Goal: Information Seeking & Learning: Learn about a topic

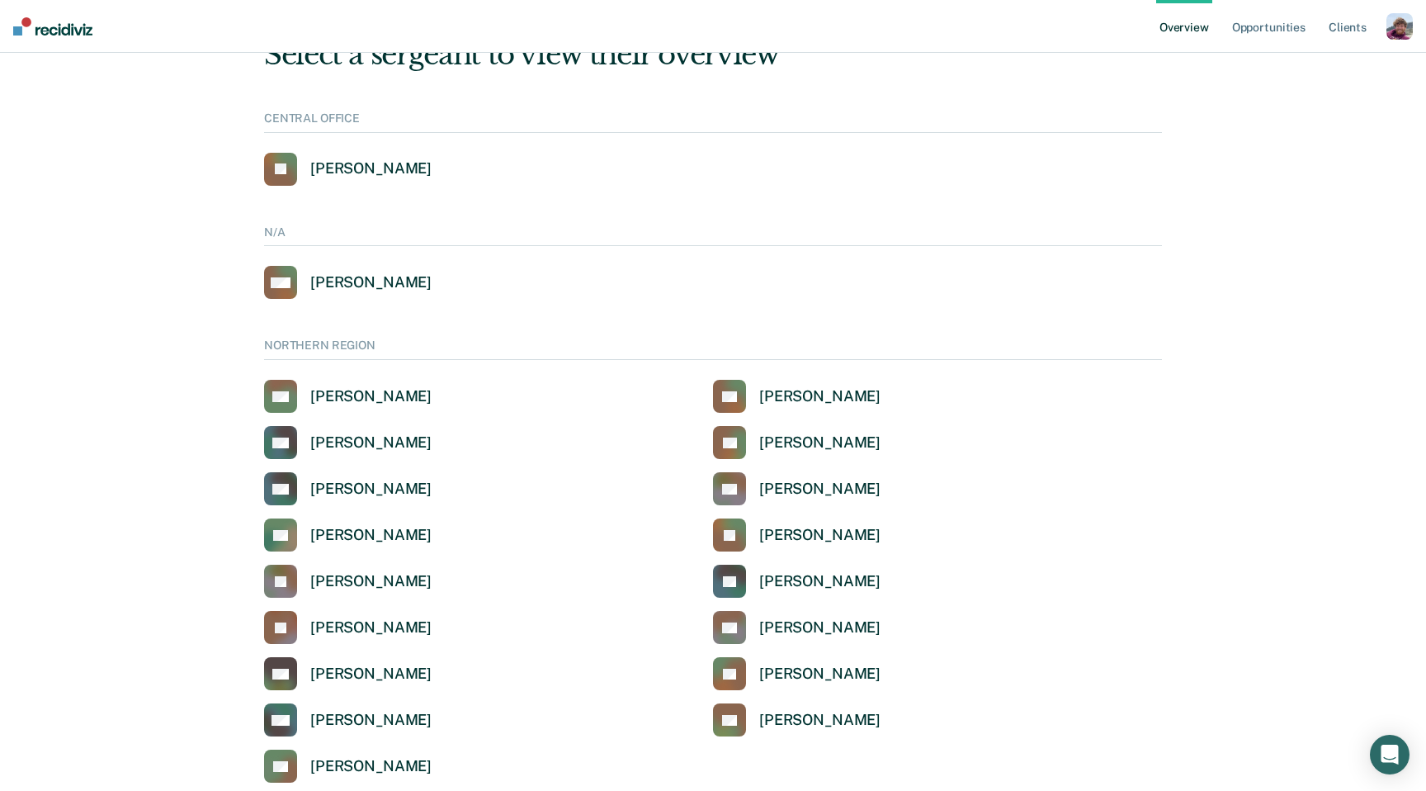
scroll to position [1743, 0]
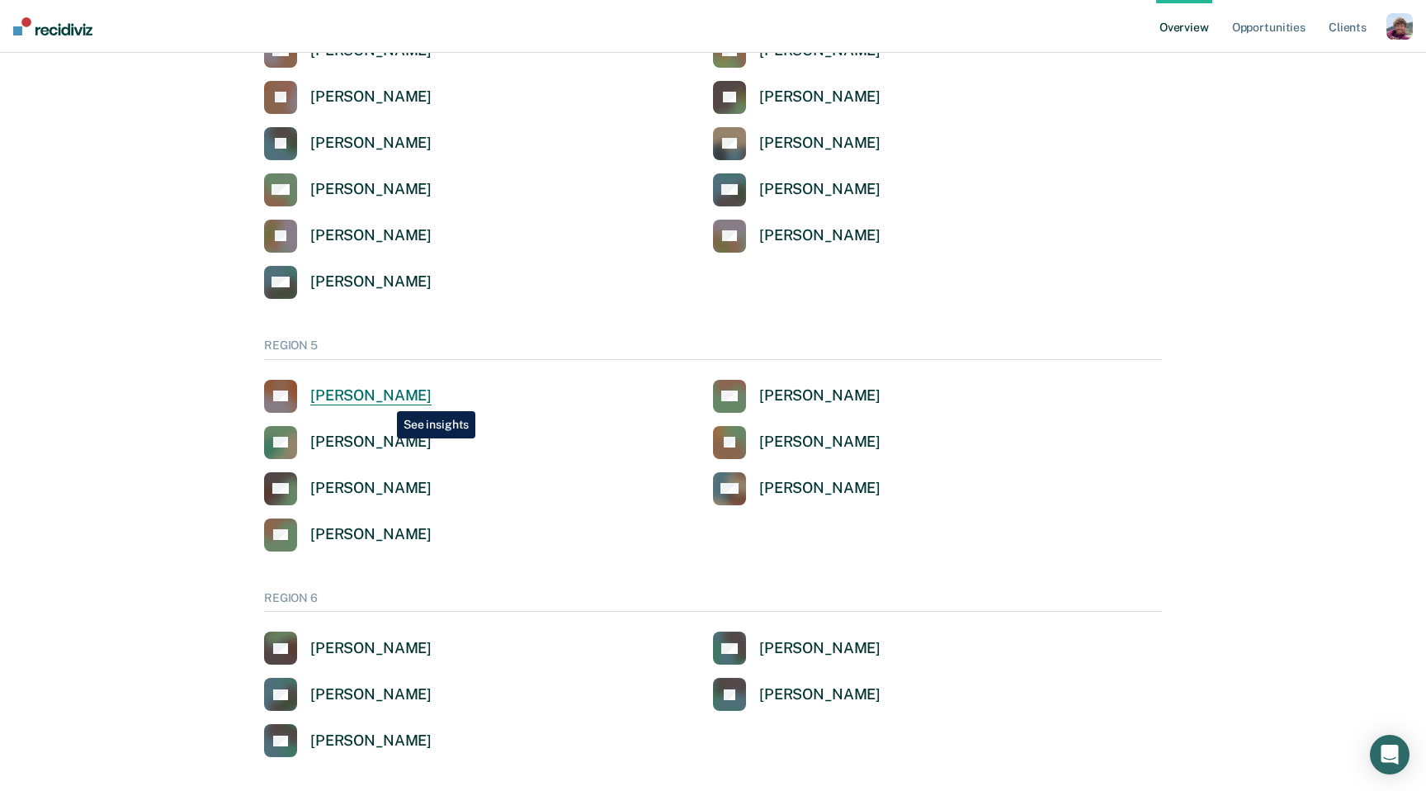
click at [385, 399] on div "[PERSON_NAME]" at bounding box center [370, 395] width 121 height 19
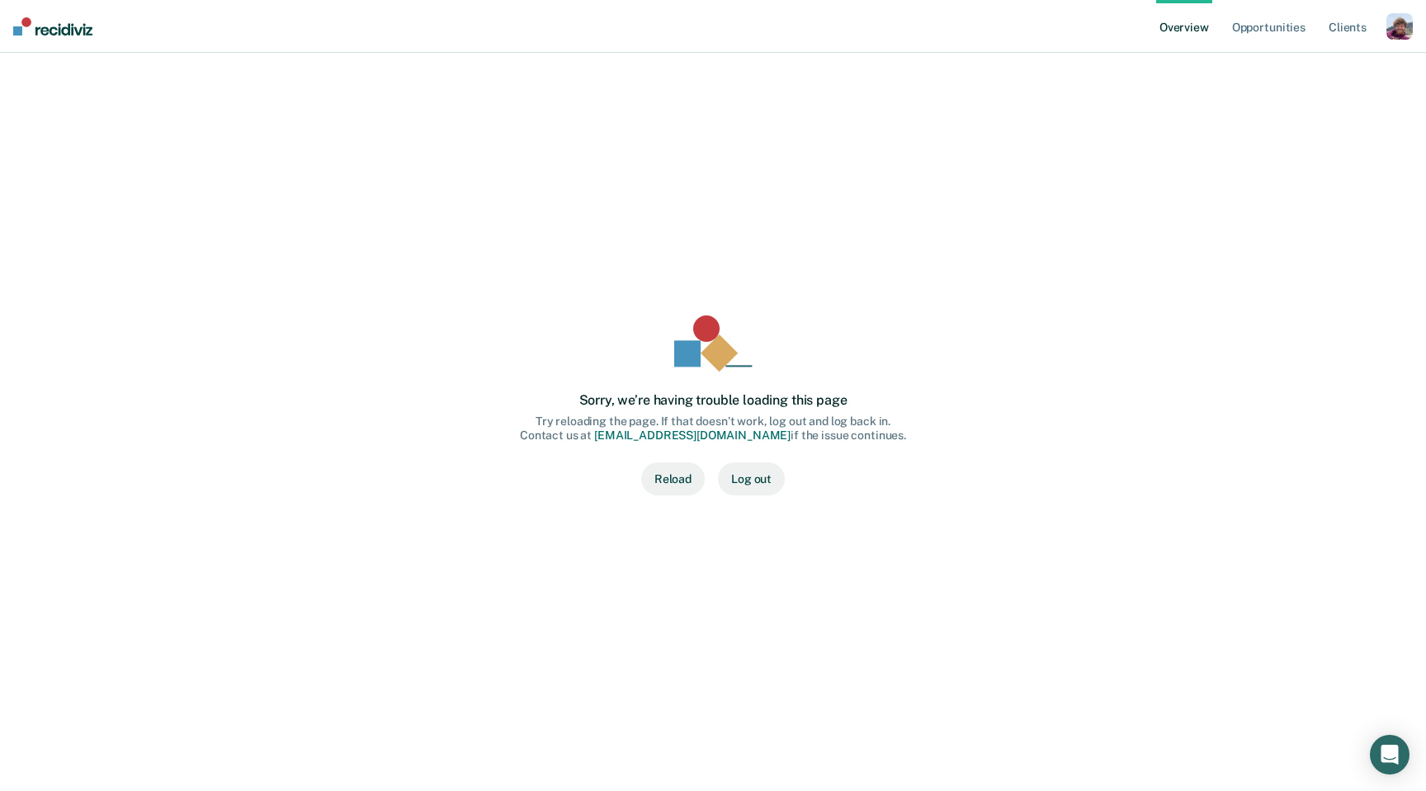
click at [679, 480] on button "Reload" at bounding box center [673, 478] width 64 height 33
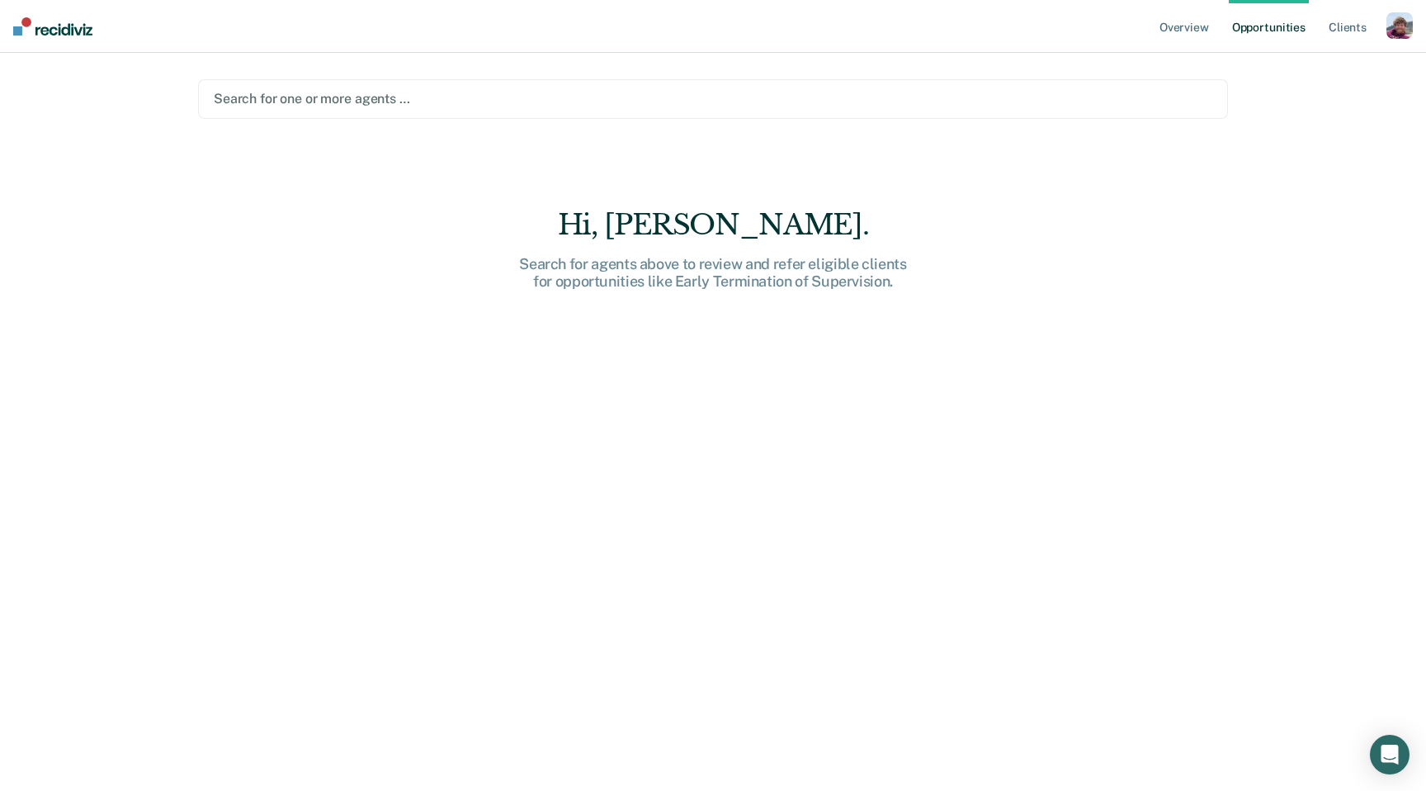
click at [1407, 33] on div "button" at bounding box center [1399, 25] width 26 height 26
click at [1287, 66] on link "Profile" at bounding box center [1333, 67] width 133 height 14
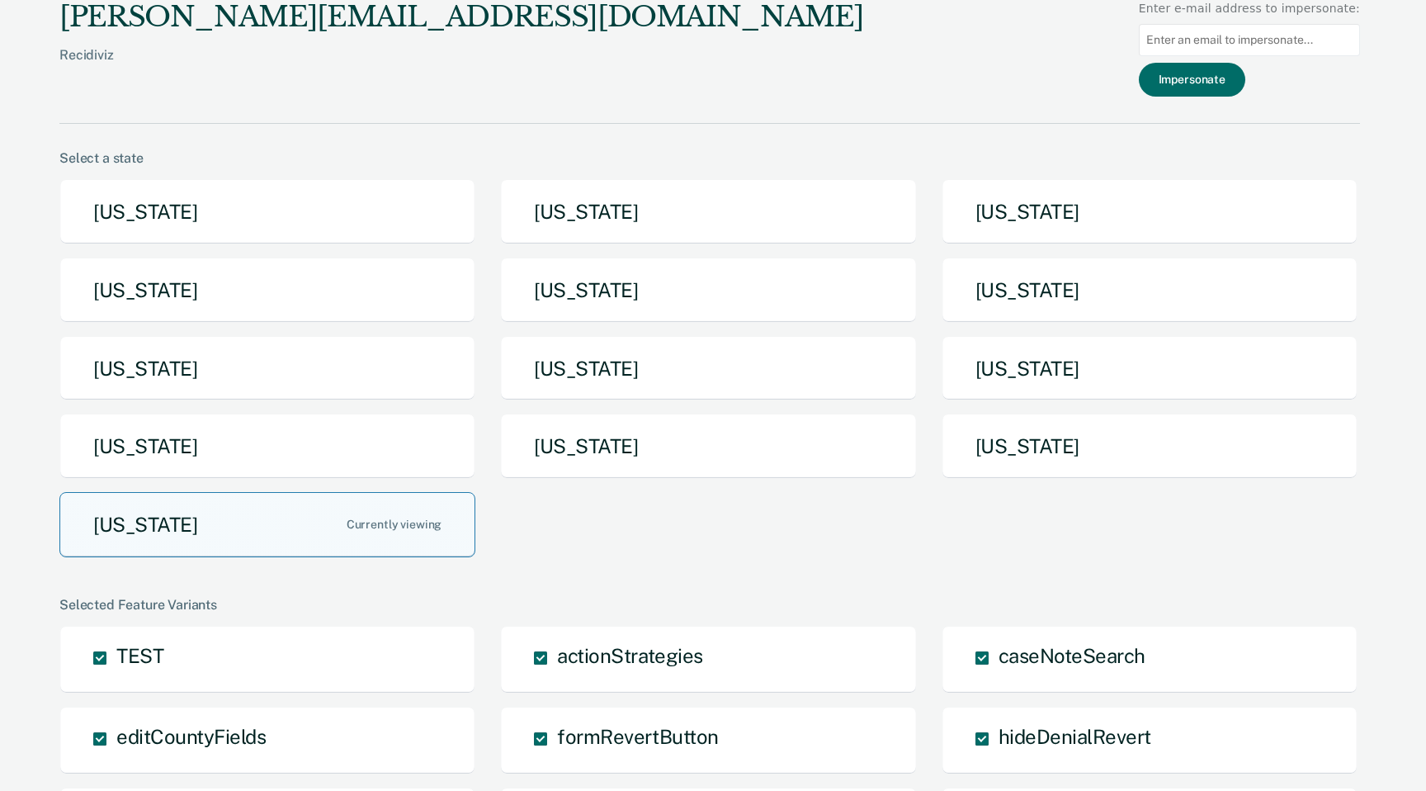
click at [234, 524] on button "[US_STATE]" at bounding box center [267, 524] width 416 height 65
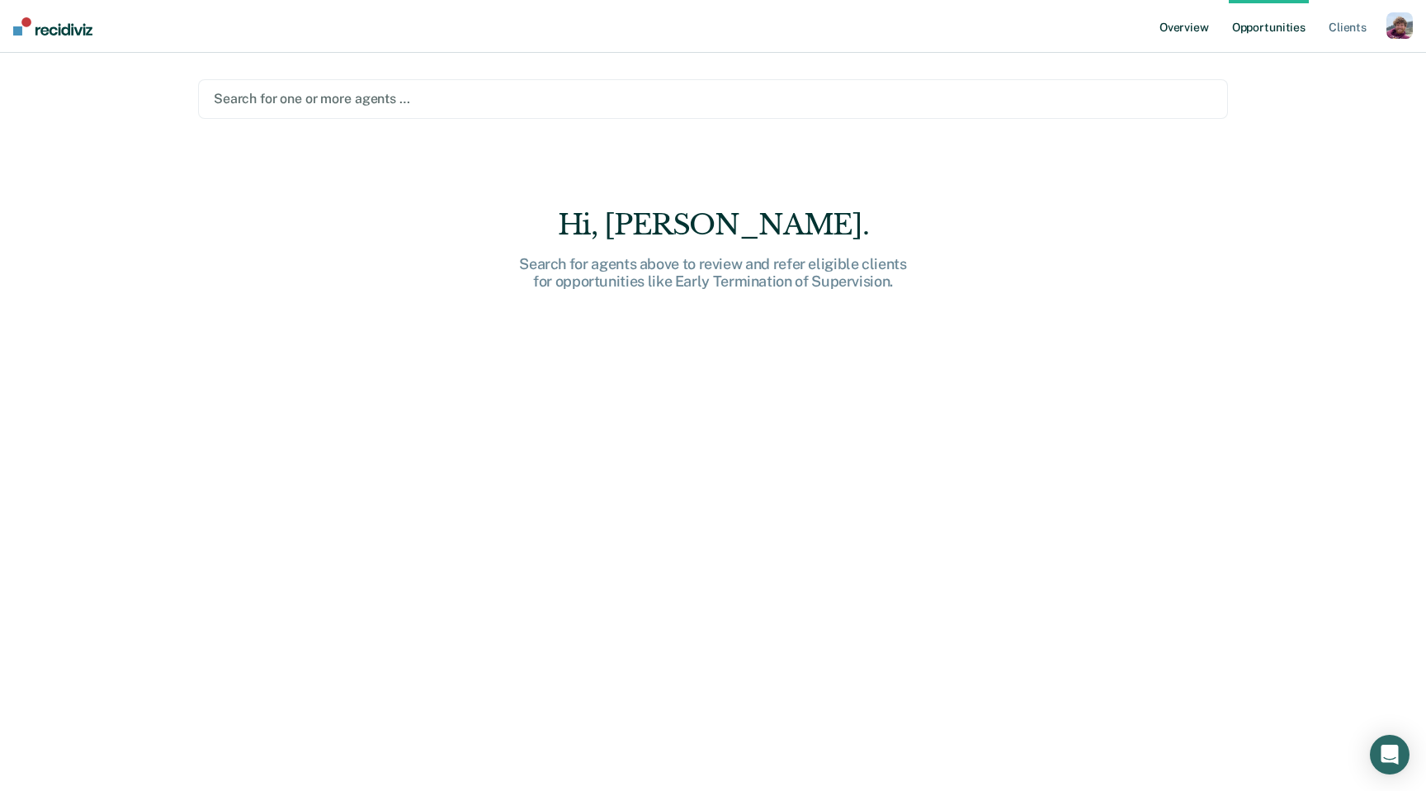
click at [1175, 31] on link "Overview" at bounding box center [1184, 26] width 56 height 53
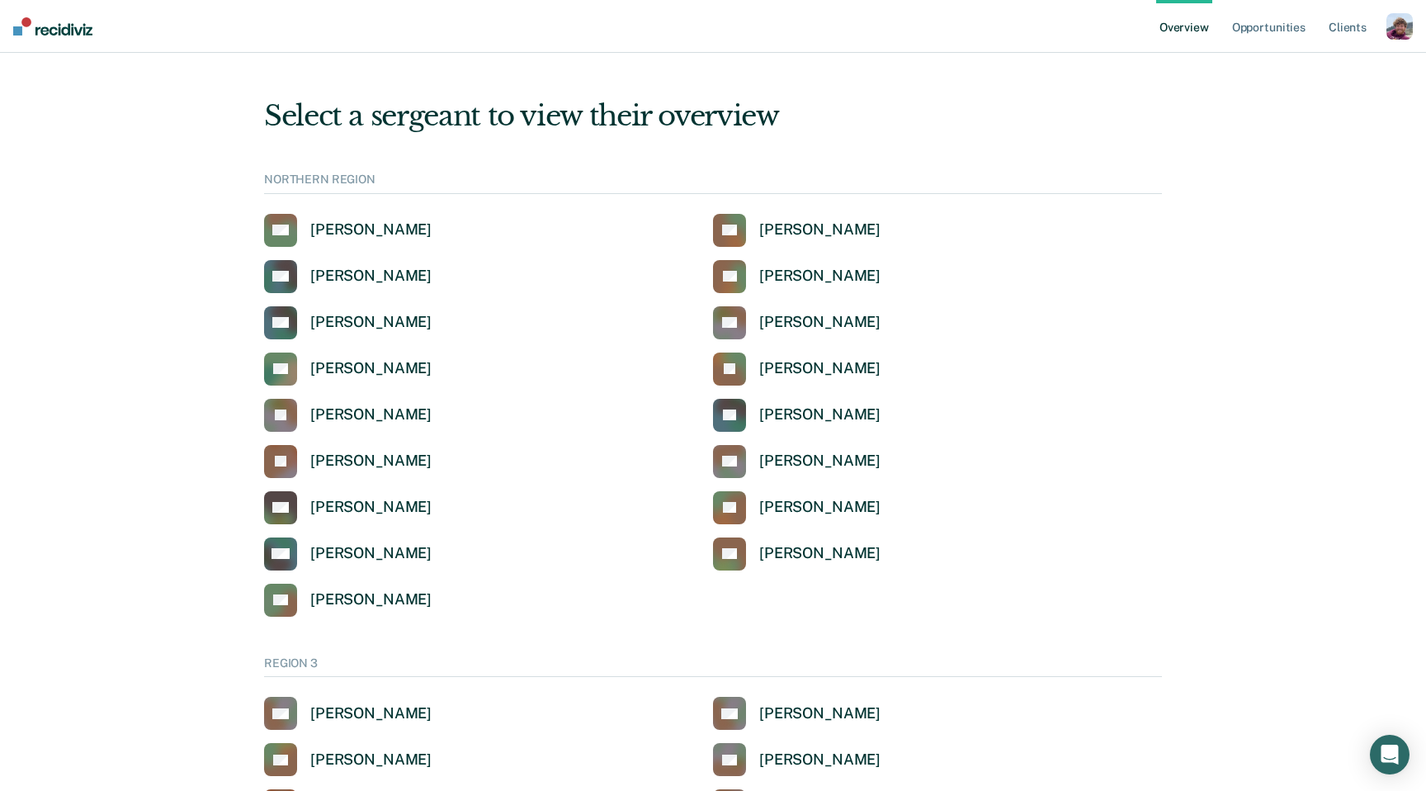
scroll to position [687, 0]
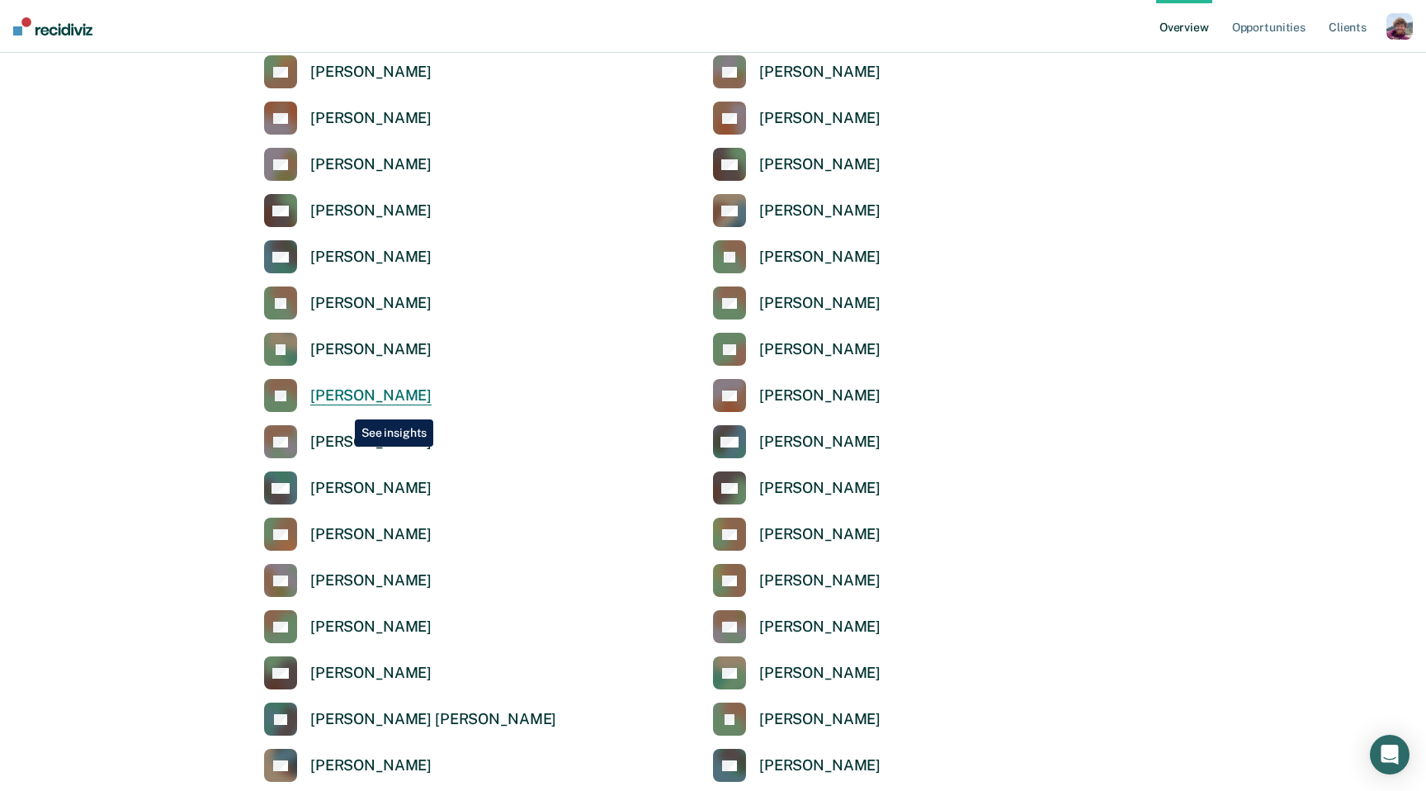
click at [342, 407] on link "[PERSON_NAME]" at bounding box center [348, 395] width 168 height 33
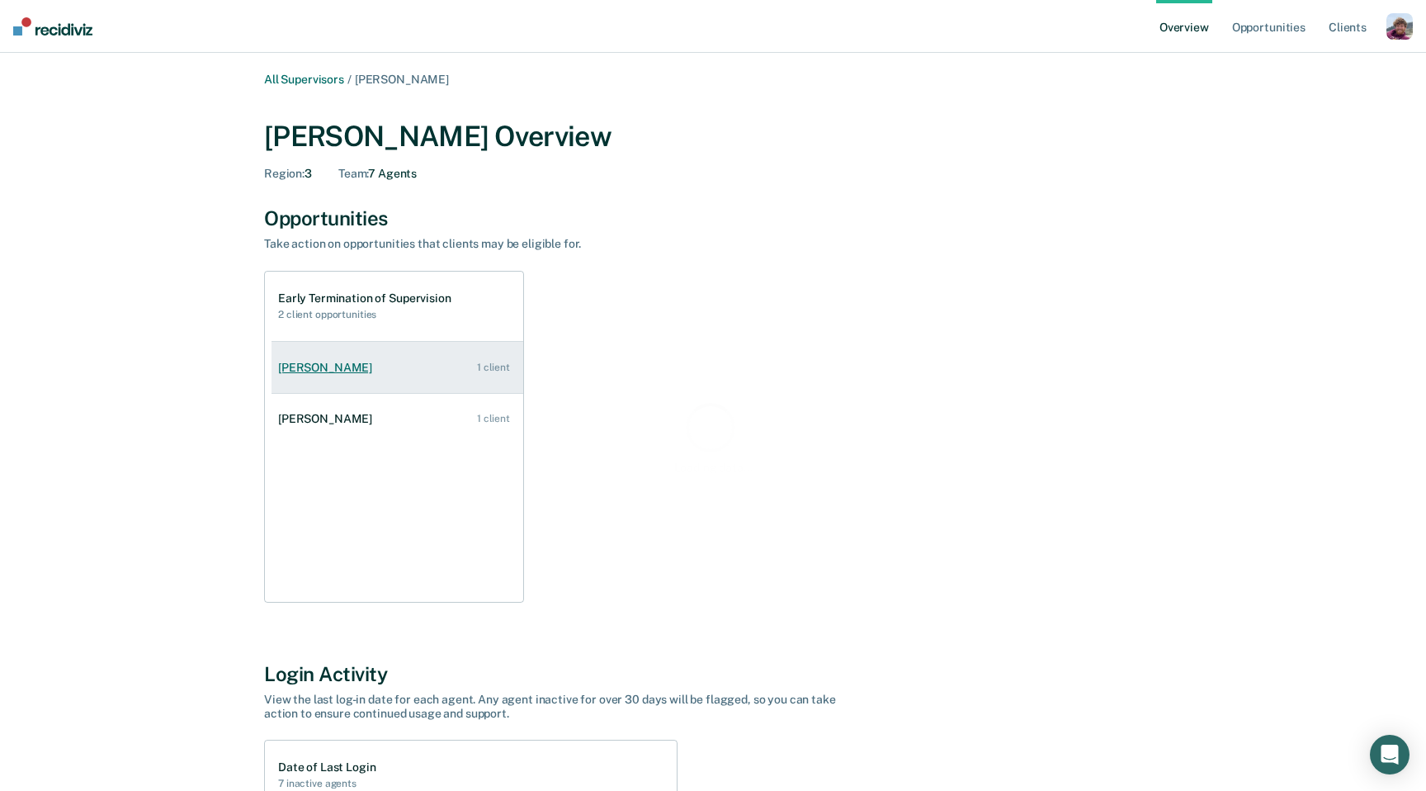
click at [366, 366] on link "[PERSON_NAME] 1 client" at bounding box center [398, 367] width 252 height 47
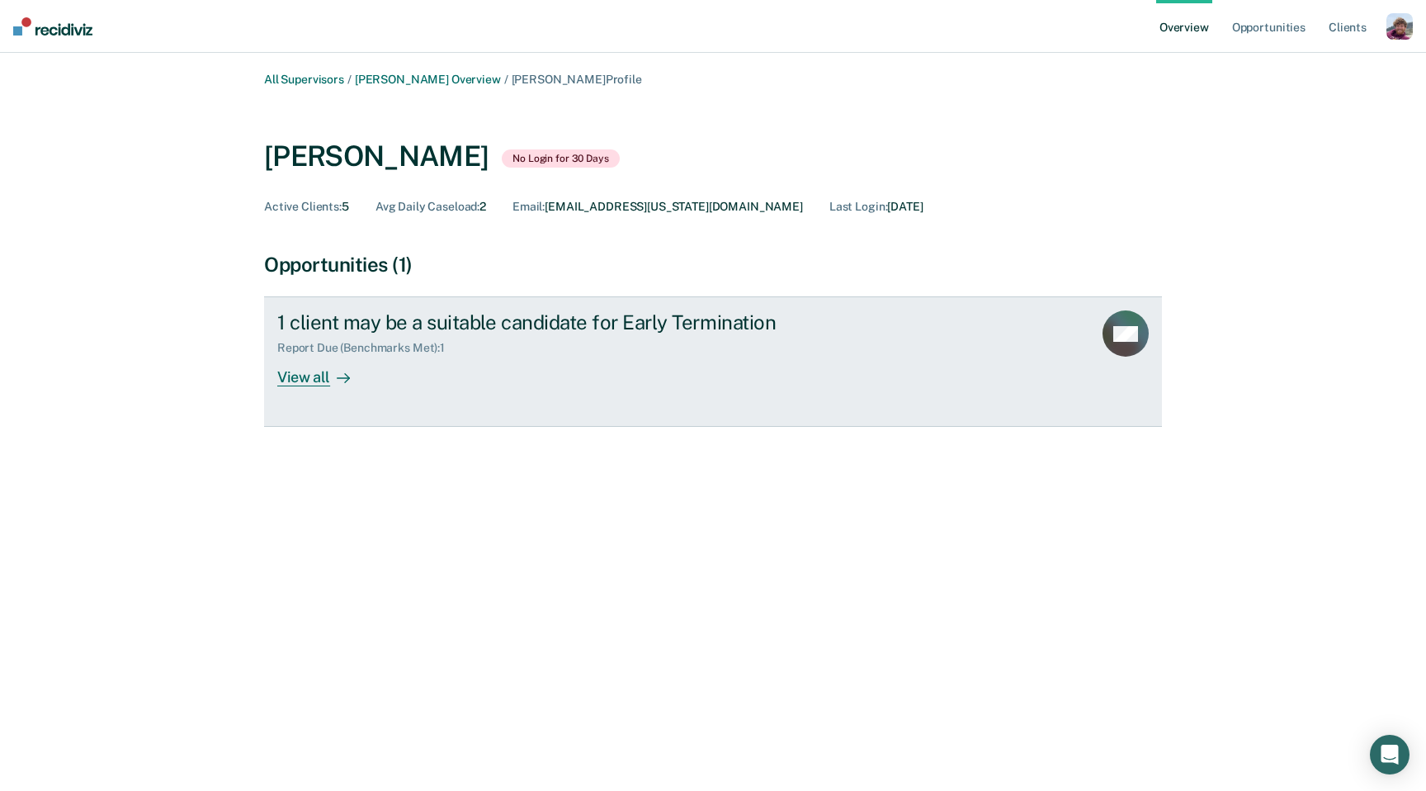
click at [371, 373] on div "1 client may be a suitable candidate for Early Termination Report Due (Benchmar…" at bounding box center [586, 348] width 619 height 76
